Goal: Navigation & Orientation: Understand site structure

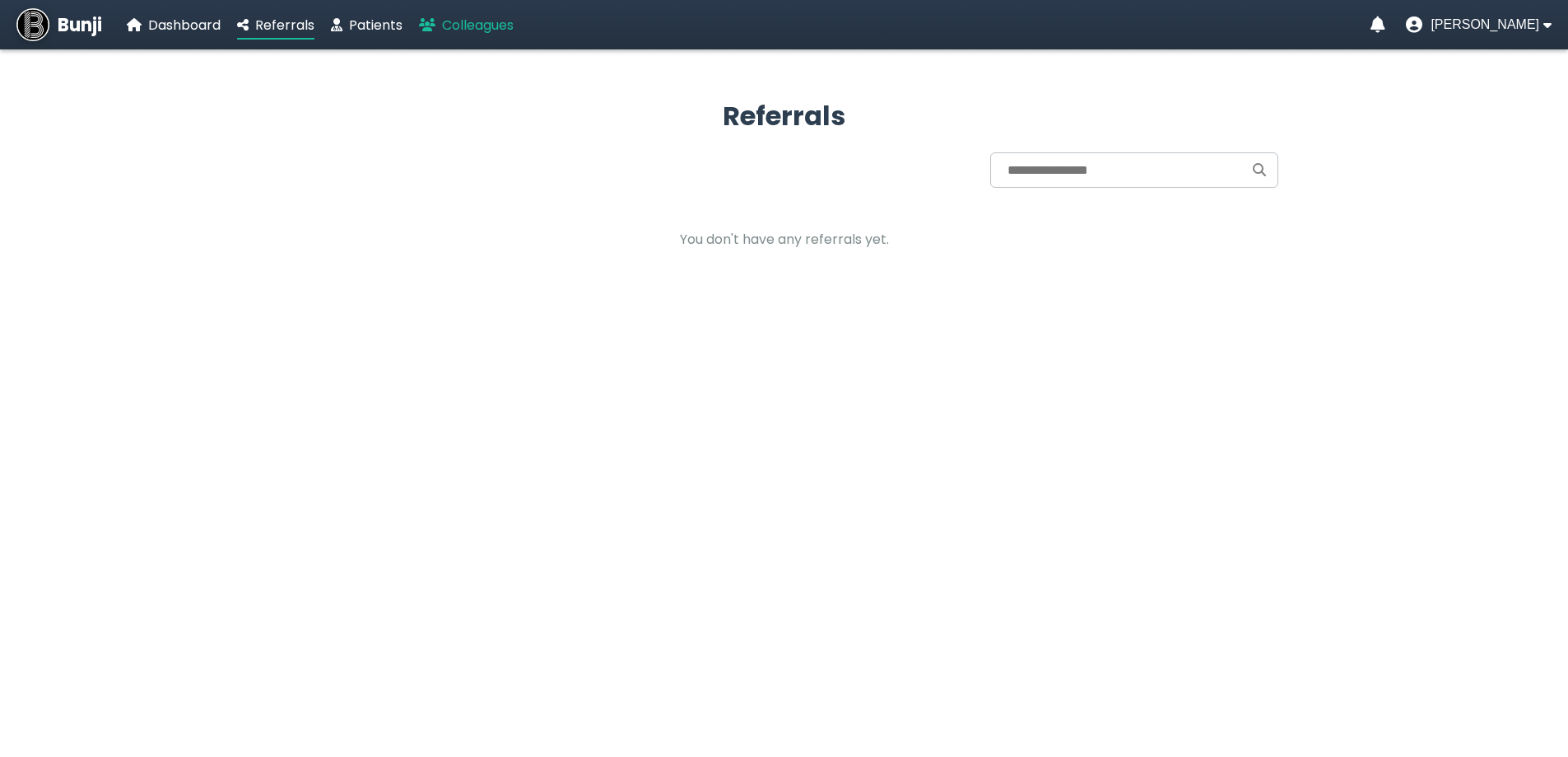
click at [451, 25] on span "Colleagues" at bounding box center [477, 24] width 71 height 19
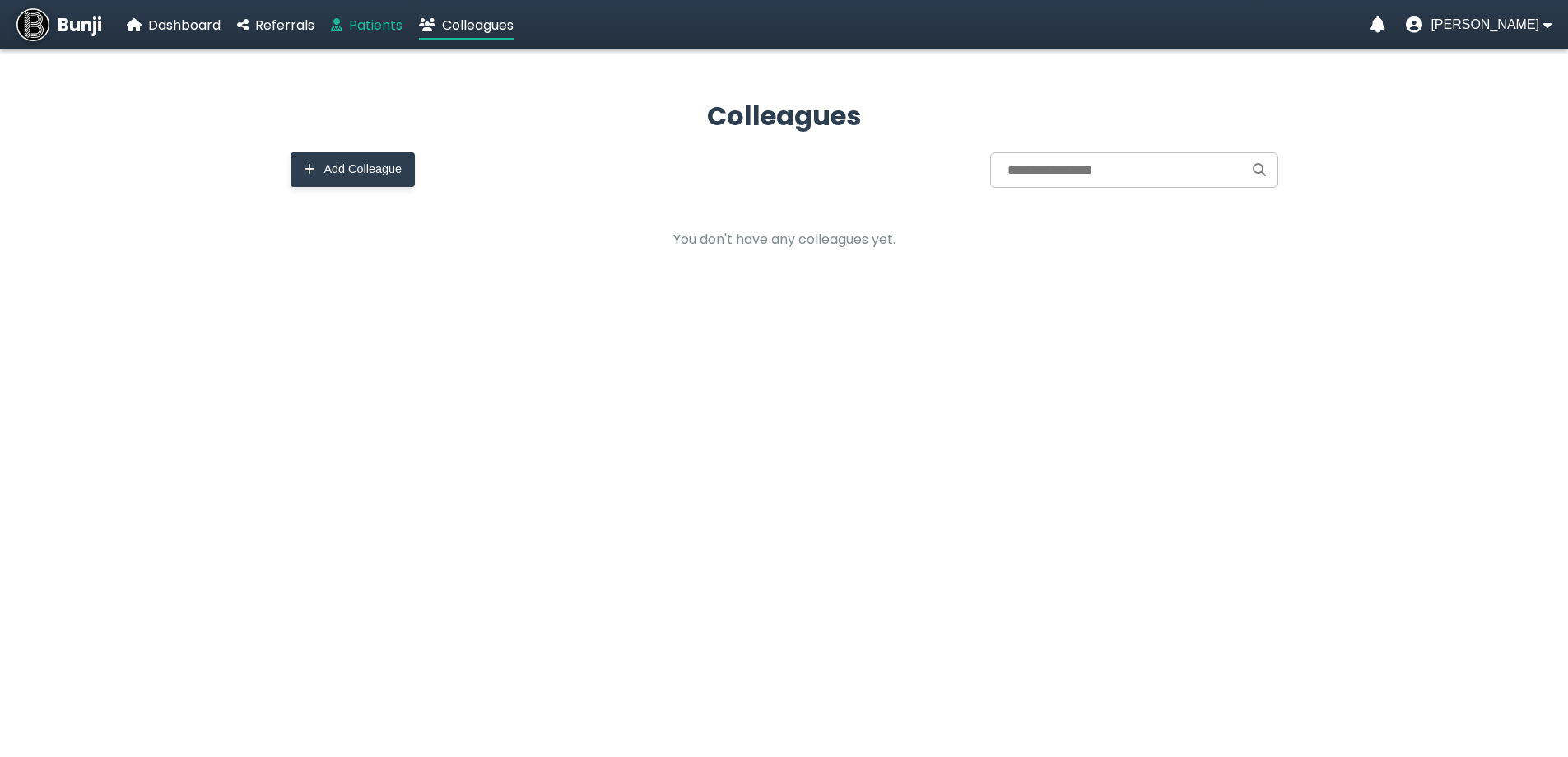
click at [367, 29] on span "Patients" at bounding box center [375, 24] width 54 height 19
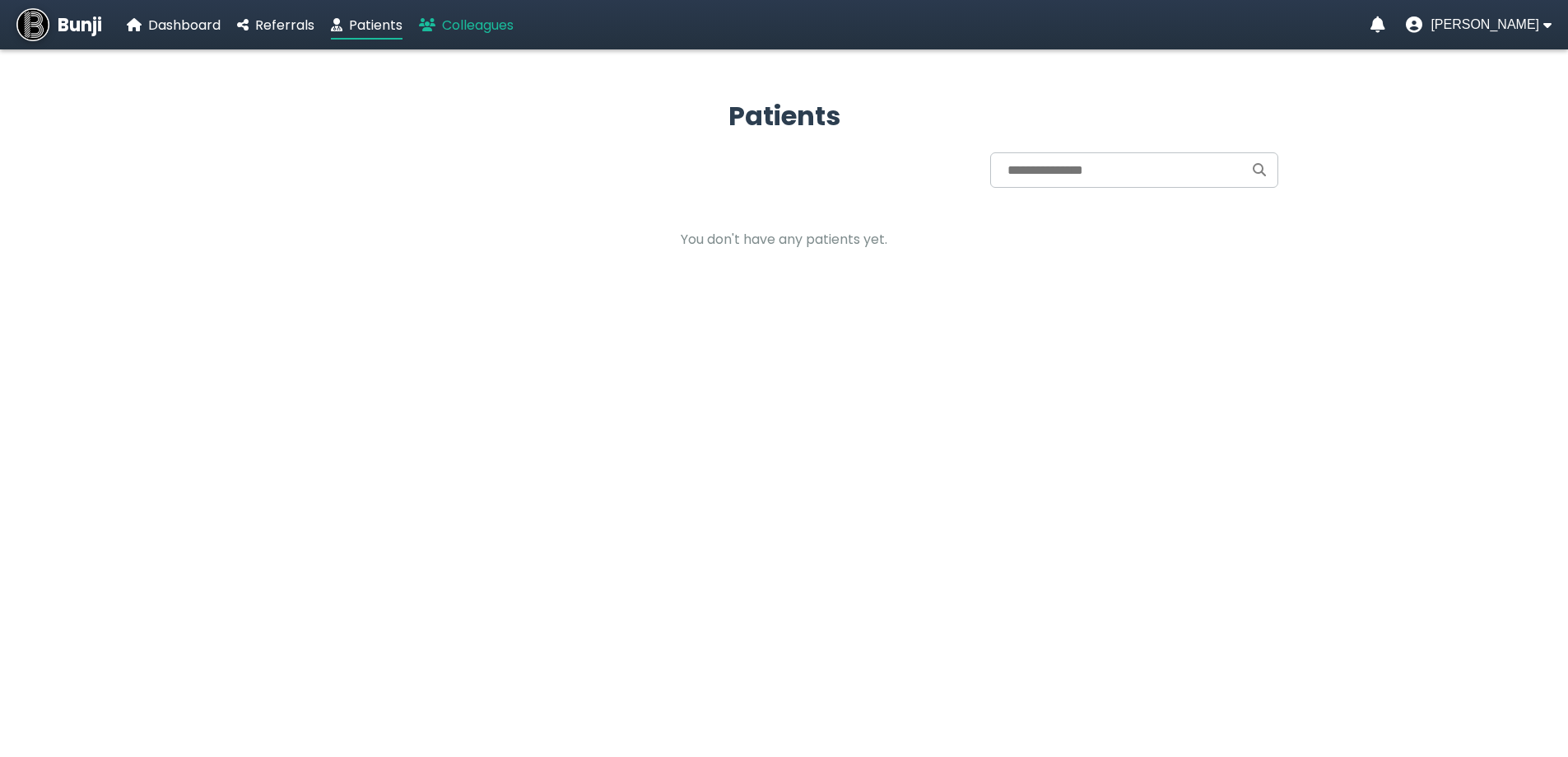
click at [505, 23] on span "Colleagues" at bounding box center [477, 24] width 71 height 19
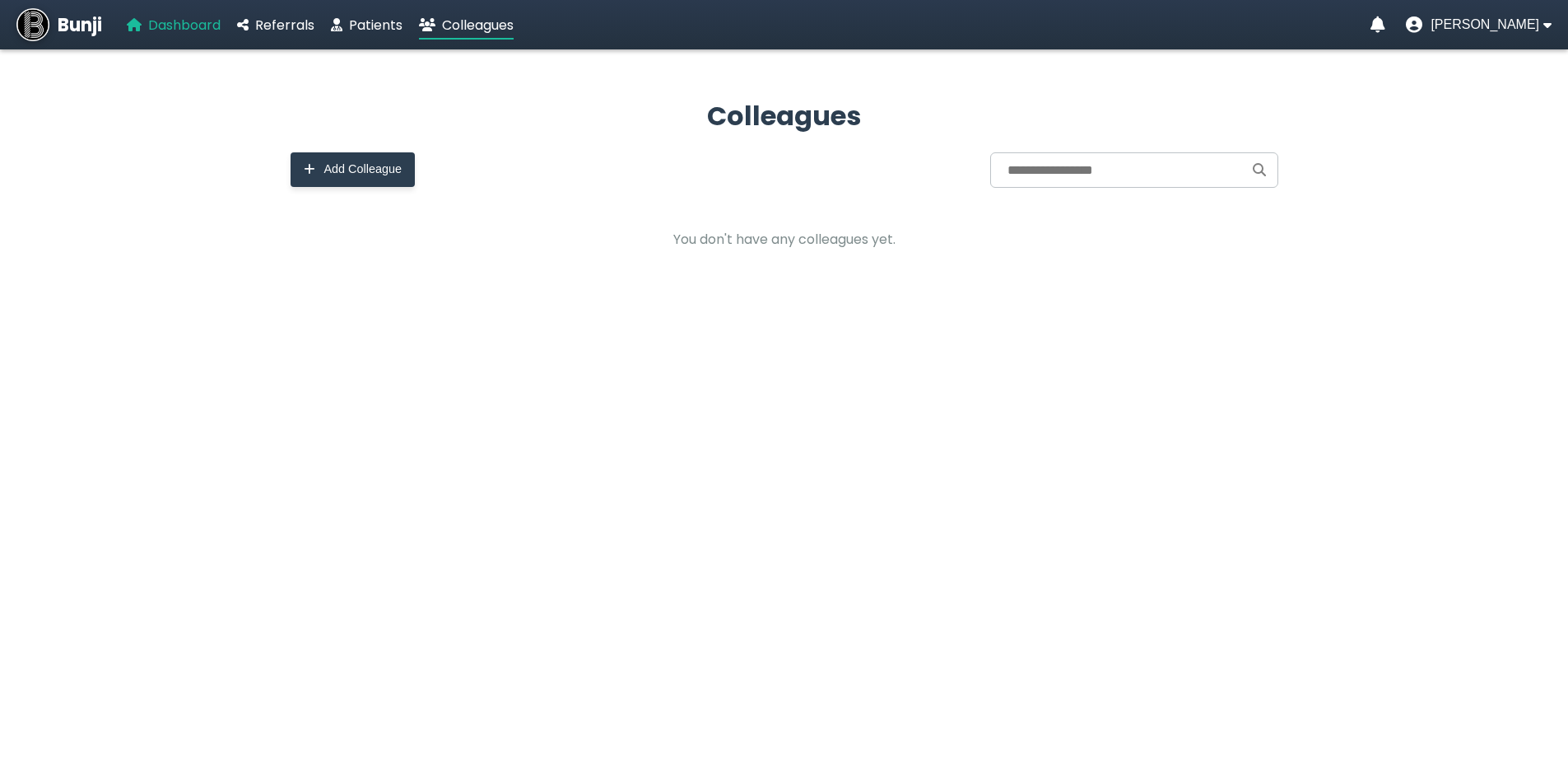
click at [201, 23] on span "Dashboard" at bounding box center [184, 24] width 72 height 19
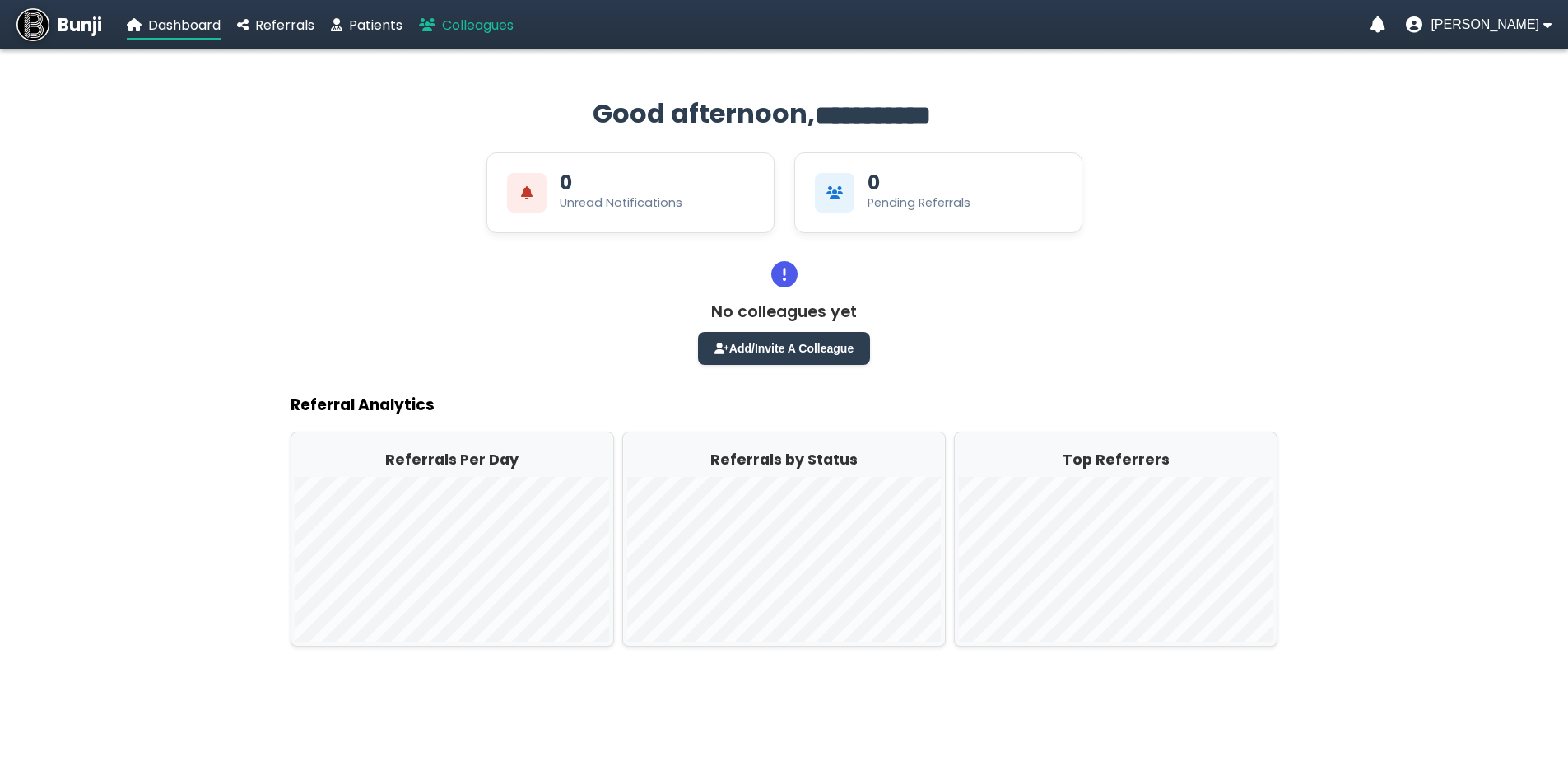
click at [508, 26] on span "Colleagues" at bounding box center [477, 24] width 71 height 19
